Goal: Task Accomplishment & Management: Manage account settings

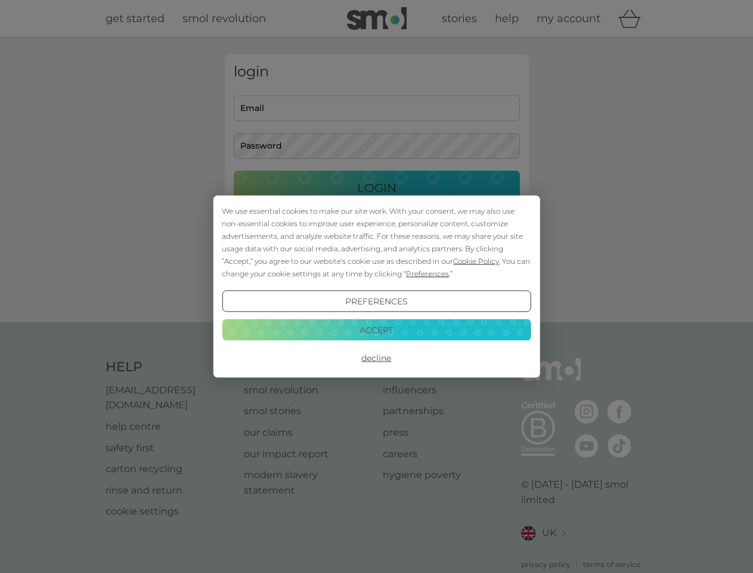
click at [477, 261] on span "Cookie Policy" at bounding box center [476, 261] width 46 height 9
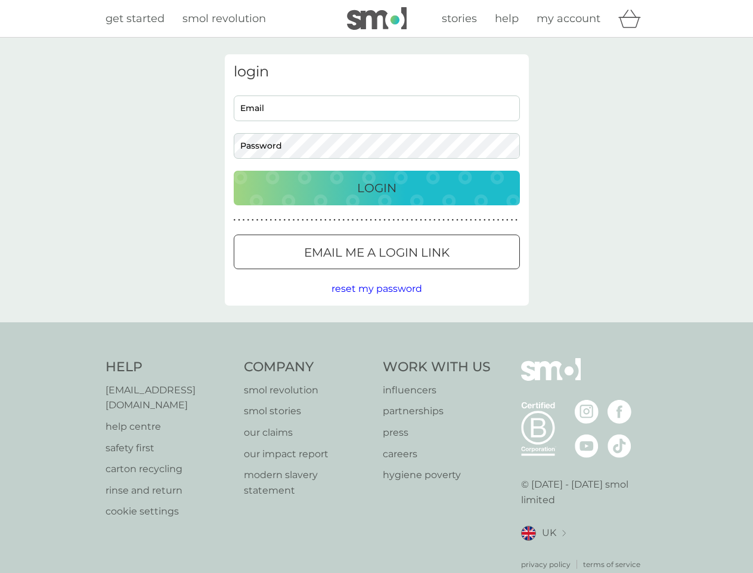
click at [427, 273] on div "login Email Password Login ● ● ● ● ● ● ● ● ● ● ● ● ● ● ● ● ● ● ● ● ● ● ● ● ● ● …" at bounding box center [377, 179] width 304 height 251
click at [376, 301] on div "login Email Password Login ● ● ● ● ● ● ● ● ● ● ● ● ● ● ● ● ● ● ● ● ● ● ● ● ● ● …" at bounding box center [377, 179] width 304 height 251
click at [376, 358] on div "Help [EMAIL_ADDRESS][DOMAIN_NAME] help centre safety first carton recycling rin…" at bounding box center [377, 464] width 543 height 212
click at [376, 329] on div "Help [EMAIL_ADDRESS][DOMAIN_NAME] help centre safety first carton recycling rin…" at bounding box center [376, 463] width 753 height 283
